Goal: Find specific page/section: Find specific page/section

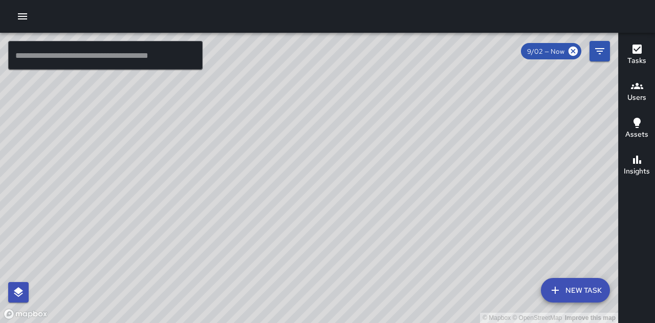
drag, startPoint x: 384, startPoint y: 117, endPoint x: 371, endPoint y: 138, distance: 24.6
click at [377, 149] on div "© Mapbox © OpenStreetMap Improve this map" at bounding box center [309, 178] width 619 height 290
click at [26, 21] on icon "button" at bounding box center [22, 16] width 12 height 12
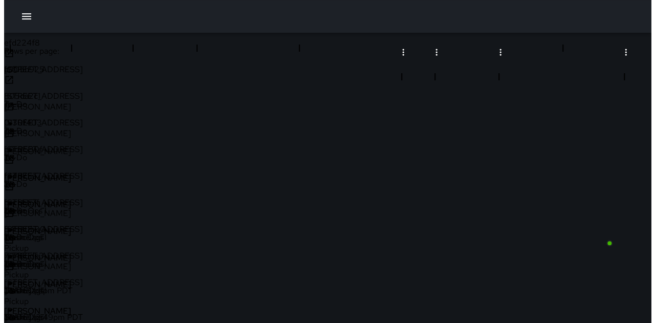
scroll to position [102, 0]
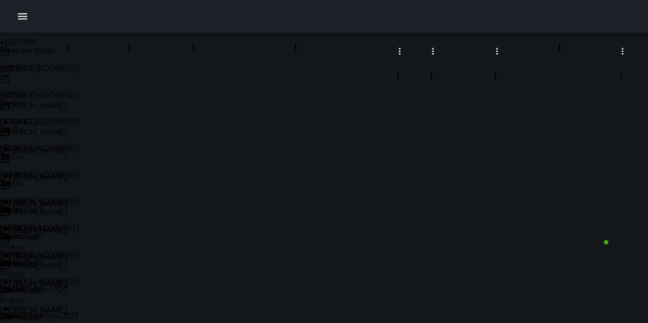
click at [64, 98] on div "To-Do" at bounding box center [32, 115] width 64 height 34
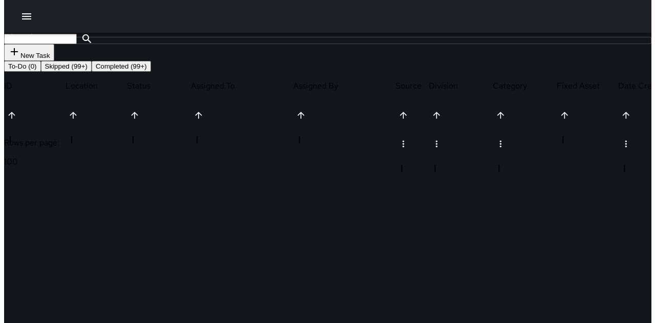
scroll to position [0, 0]
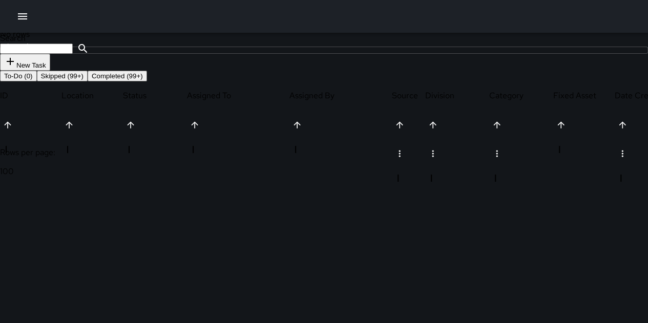
click at [88, 81] on button "Skipped (99+)" at bounding box center [62, 76] width 51 height 11
click at [16, 18] on icon "button" at bounding box center [22, 16] width 12 height 12
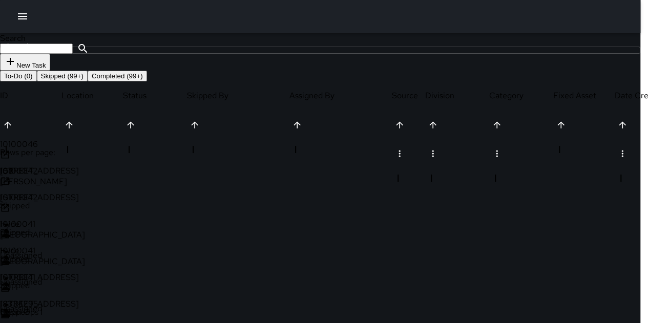
scroll to position [8, 8]
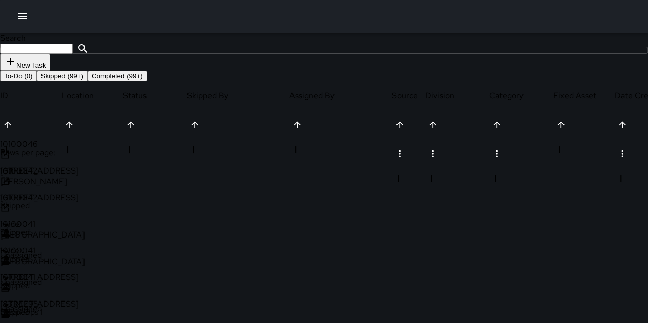
click at [22, 20] on icon "button" at bounding box center [22, 16] width 12 height 12
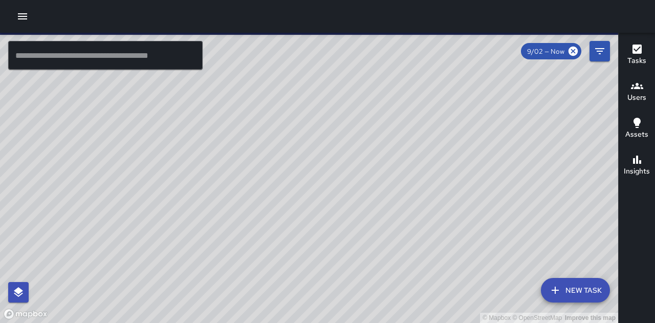
drag, startPoint x: 382, startPoint y: 244, endPoint x: 379, endPoint y: 209, distance: 35.0
click at [379, 209] on div "© Mapbox © OpenStreetMap Improve this map" at bounding box center [309, 178] width 619 height 290
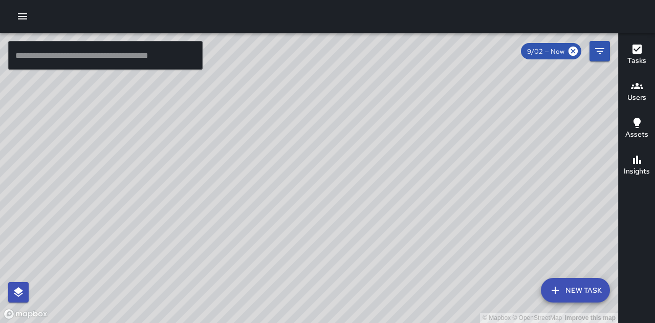
drag, startPoint x: 555, startPoint y: 184, endPoint x: 530, endPoint y: 243, distance: 63.6
drag, startPoint x: 530, startPoint y: 243, endPoint x: 314, endPoint y: 83, distance: 268.7
click at [314, 83] on div "© Mapbox © OpenStreetMap Improve this map" at bounding box center [309, 178] width 619 height 290
click at [27, 20] on icon "button" at bounding box center [22, 16] width 12 height 12
click at [230, 323] on div at bounding box center [327, 323] width 655 height 0
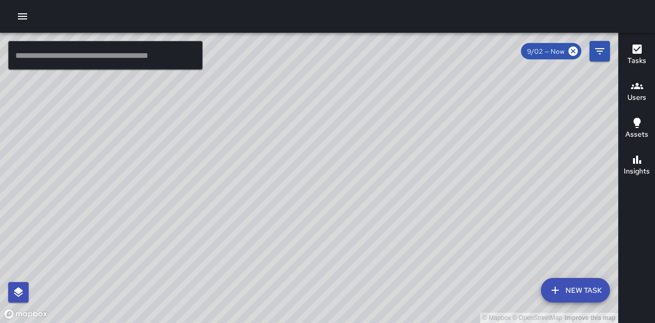
drag, startPoint x: 384, startPoint y: 158, endPoint x: 377, endPoint y: 236, distance: 78.1
click at [377, 236] on div "© Mapbox © OpenStreetMap Improve this map" at bounding box center [309, 178] width 619 height 290
drag, startPoint x: 375, startPoint y: 215, endPoint x: 367, endPoint y: 248, distance: 34.2
click at [367, 248] on div "© Mapbox © OpenStreetMap Improve this map" at bounding box center [309, 178] width 619 height 290
click at [601, 50] on icon "Filters" at bounding box center [600, 51] width 12 height 12
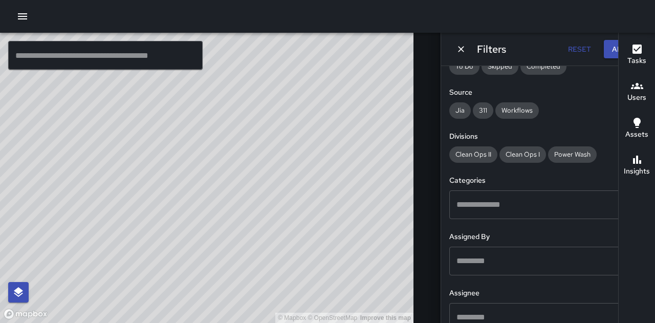
scroll to position [154, 0]
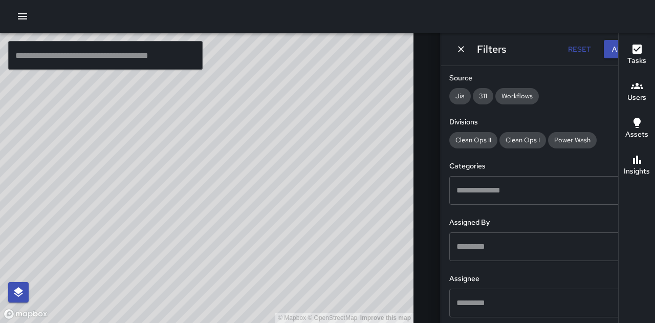
click at [531, 184] on input "text" at bounding box center [540, 190] width 173 height 19
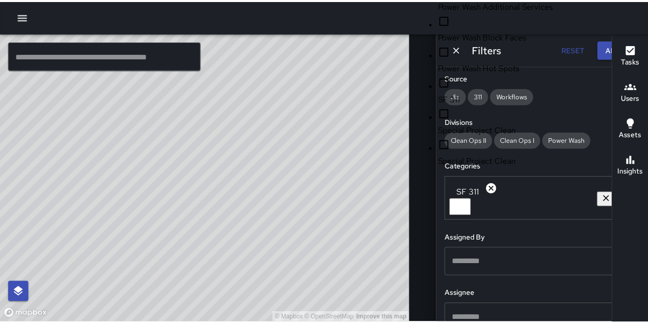
scroll to position [912, 0]
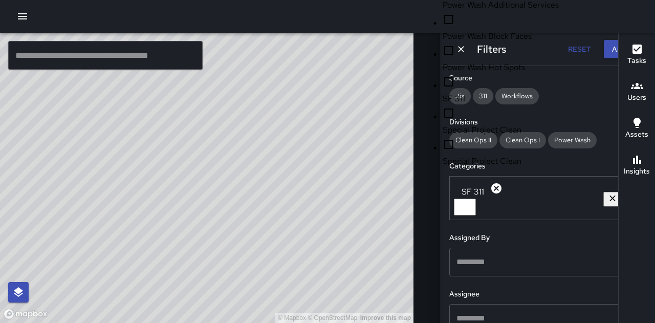
click at [476, 103] on span "SF 311" at bounding box center [523, 99] width 160 height 12
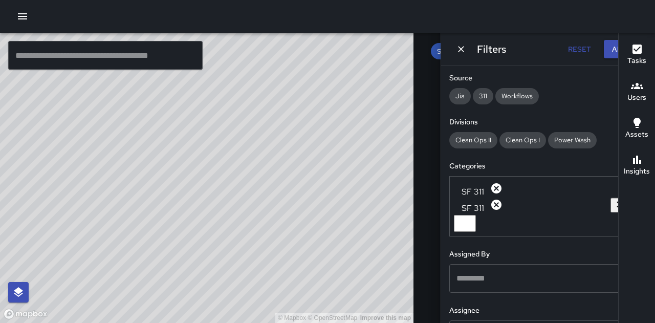
click at [290, 158] on div "© Mapbox © OpenStreetMap Improve this map" at bounding box center [207, 178] width 414 height 290
click at [284, 100] on div "© Mapbox © OpenStreetMap Improve this map" at bounding box center [207, 178] width 414 height 290
click at [456, 49] on icon "Dismiss" at bounding box center [461, 49] width 10 height 10
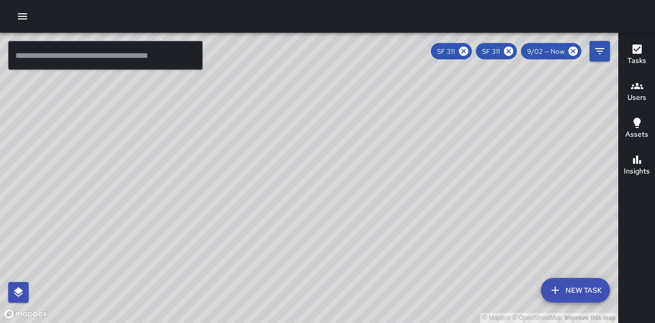
click at [24, 20] on icon "button" at bounding box center [22, 16] width 12 height 12
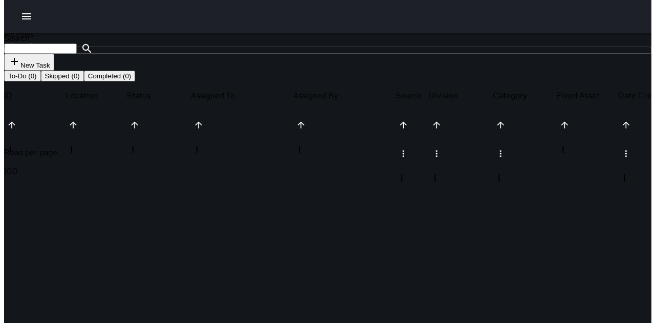
scroll to position [426, 614]
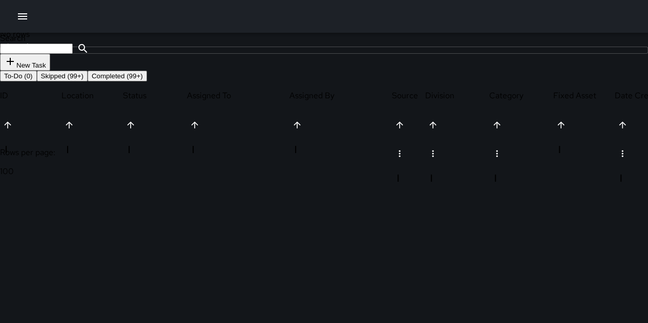
click at [29, 18] on button "button" at bounding box center [22, 16] width 20 height 20
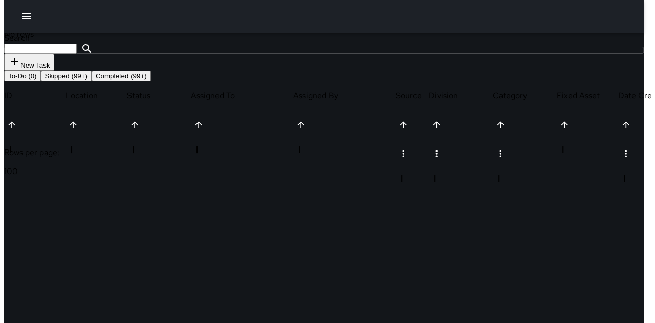
scroll to position [8, 8]
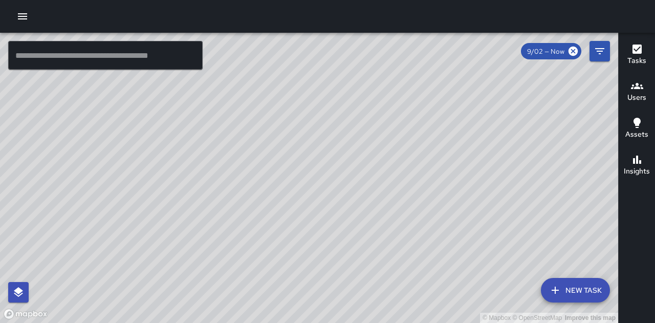
drag, startPoint x: 405, startPoint y: 241, endPoint x: 403, endPoint y: 212, distance: 29.2
click at [403, 212] on div "© Mapbox © OpenStreetMap Improve this map" at bounding box center [309, 178] width 619 height 290
drag, startPoint x: 484, startPoint y: 246, endPoint x: 457, endPoint y: 270, distance: 36.3
drag, startPoint x: 457, startPoint y: 270, endPoint x: 393, endPoint y: 281, distance: 64.3
click at [393, 281] on div "© Mapbox © OpenStreetMap Improve this map" at bounding box center [309, 178] width 619 height 290
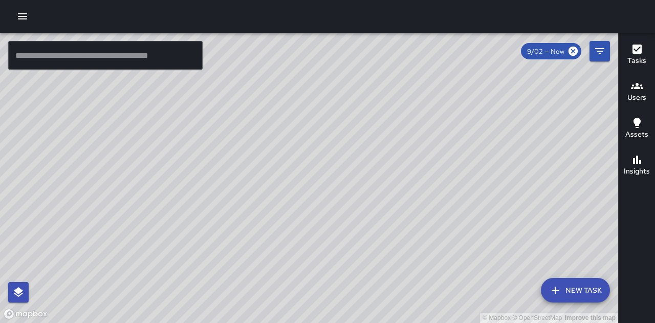
drag, startPoint x: 399, startPoint y: 268, endPoint x: 407, endPoint y: 237, distance: 31.7
click at [407, 237] on div "© Mapbox © OpenStreetMap Improve this map" at bounding box center [309, 178] width 619 height 290
click at [605, 49] on icon "Filters" at bounding box center [600, 51] width 12 height 12
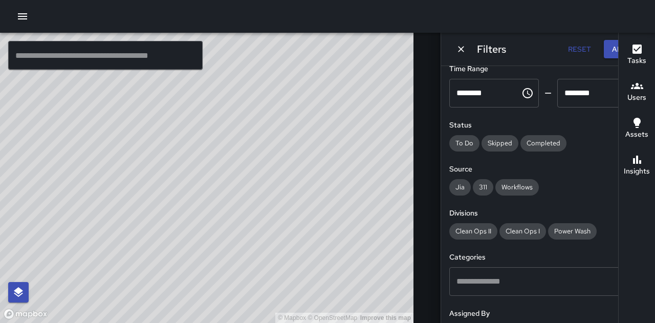
scroll to position [205, 0]
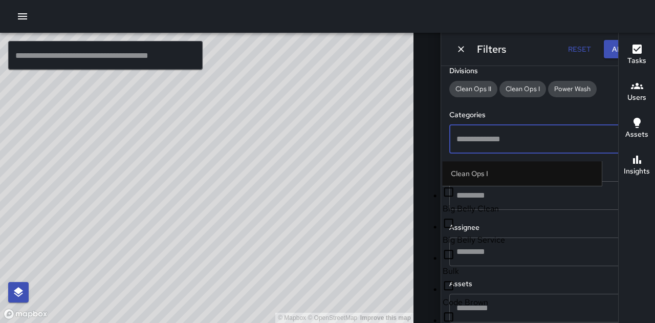
click at [483, 146] on input "text" at bounding box center [540, 139] width 173 height 19
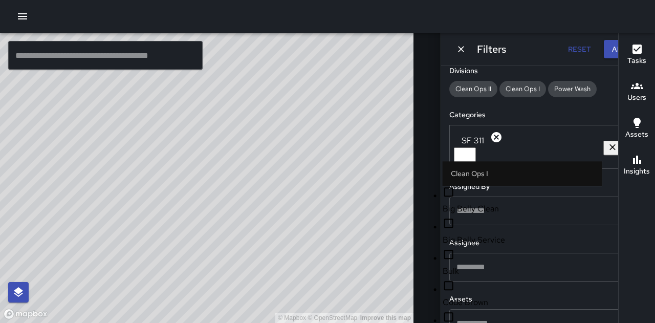
scroll to position [870, 0]
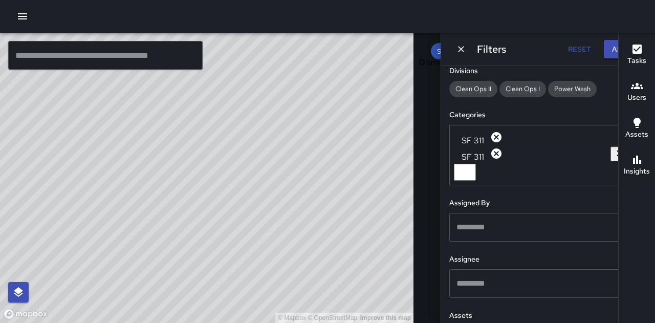
click at [456, 50] on icon "Dismiss" at bounding box center [461, 49] width 10 height 10
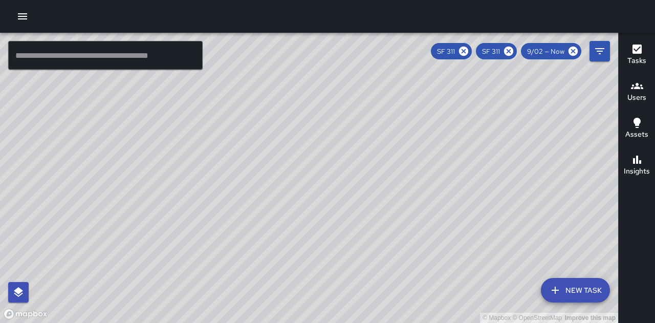
click at [634, 51] on icon "button" at bounding box center [637, 49] width 9 height 9
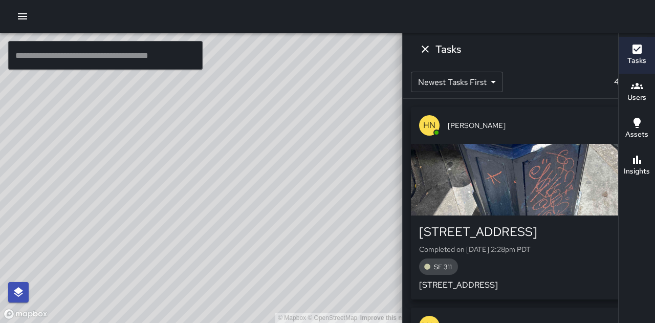
drag, startPoint x: 317, startPoint y: 117, endPoint x: 225, endPoint y: 194, distance: 120.4
click at [227, 198] on div "© Mapbox © OpenStreetMap Improve this map" at bounding box center [207, 178] width 414 height 290
drag, startPoint x: 341, startPoint y: 265, endPoint x: 324, endPoint y: 228, distance: 40.1
click at [324, 228] on div "© Mapbox © OpenStreetMap Improve this map" at bounding box center [207, 178] width 414 height 290
drag, startPoint x: 334, startPoint y: 77, endPoint x: 316, endPoint y: 97, distance: 26.8
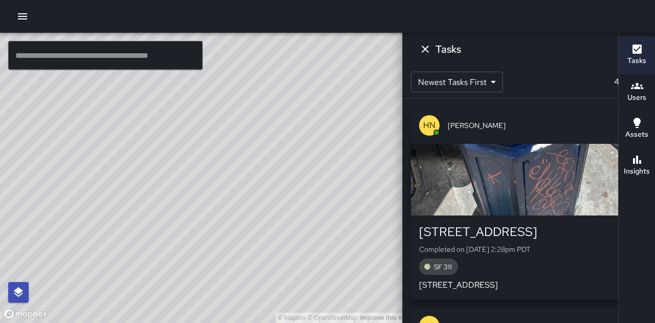
click at [316, 97] on div "© Mapbox © OpenStreetMap Improve this map" at bounding box center [207, 178] width 414 height 290
drag, startPoint x: 175, startPoint y: 273, endPoint x: 188, endPoint y: 159, distance: 114.4
click at [188, 159] on div "© Mapbox © OpenStreetMap Improve this map" at bounding box center [207, 178] width 414 height 290
drag, startPoint x: 180, startPoint y: 130, endPoint x: 182, endPoint y: 176, distance: 46.2
click at [182, 176] on div "© Mapbox © OpenStreetMap Improve this map" at bounding box center [207, 178] width 414 height 290
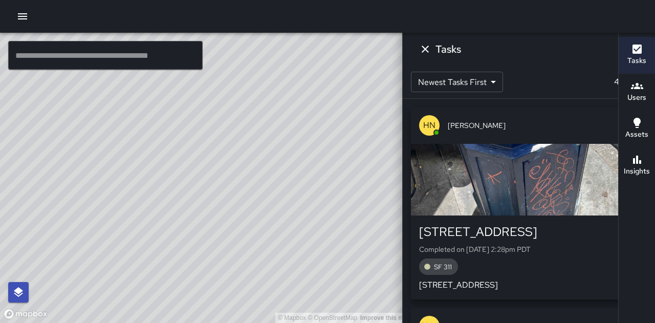
drag, startPoint x: 265, startPoint y: 122, endPoint x: 259, endPoint y: 164, distance: 42.9
click at [259, 164] on div "© Mapbox © OpenStreetMap Improve this map" at bounding box center [207, 178] width 414 height 290
drag, startPoint x: 145, startPoint y: 206, endPoint x: 226, endPoint y: 210, distance: 81.0
click at [226, 210] on div "© Mapbox © OpenStreetMap Improve this map" at bounding box center [207, 178] width 414 height 290
drag, startPoint x: 246, startPoint y: 140, endPoint x: 253, endPoint y: 156, distance: 17.4
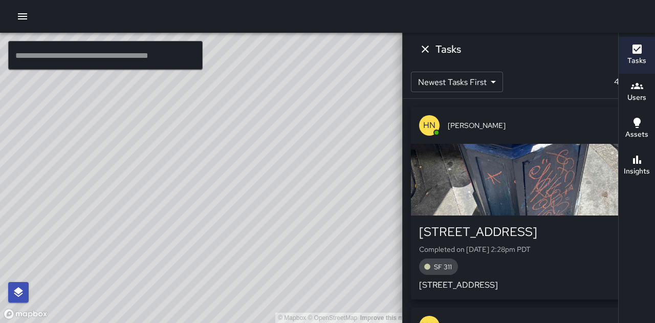
click at [253, 156] on div "© Mapbox © OpenStreetMap Improve this map" at bounding box center [207, 178] width 414 height 290
drag, startPoint x: 230, startPoint y: 136, endPoint x: 219, endPoint y: 132, distance: 11.7
click at [219, 136] on div "© Mapbox © OpenStreetMap Improve this map" at bounding box center [207, 178] width 414 height 290
click at [130, 101] on div "© Mapbox © OpenStreetMap Improve this map HN [PERSON_NAME] [STREET_ADDRESS][PER…" at bounding box center [207, 178] width 414 height 290
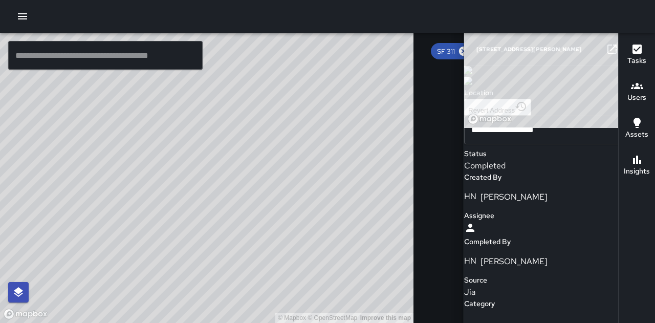
scroll to position [717, 0]
click at [629, 49] on icon "button" at bounding box center [632, 49] width 7 height 7
